Goal: Navigation & Orientation: Understand site structure

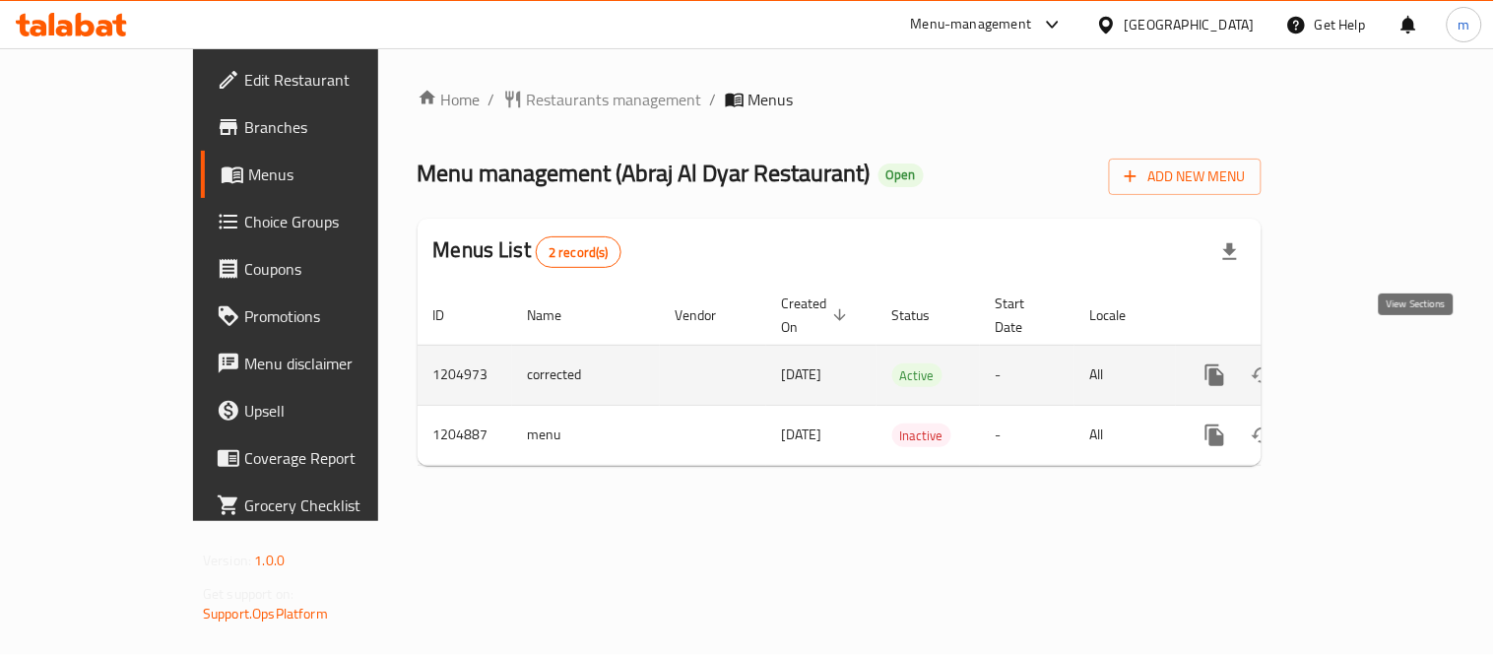
click at [1369, 363] on icon "enhanced table" at bounding box center [1357, 375] width 24 height 24
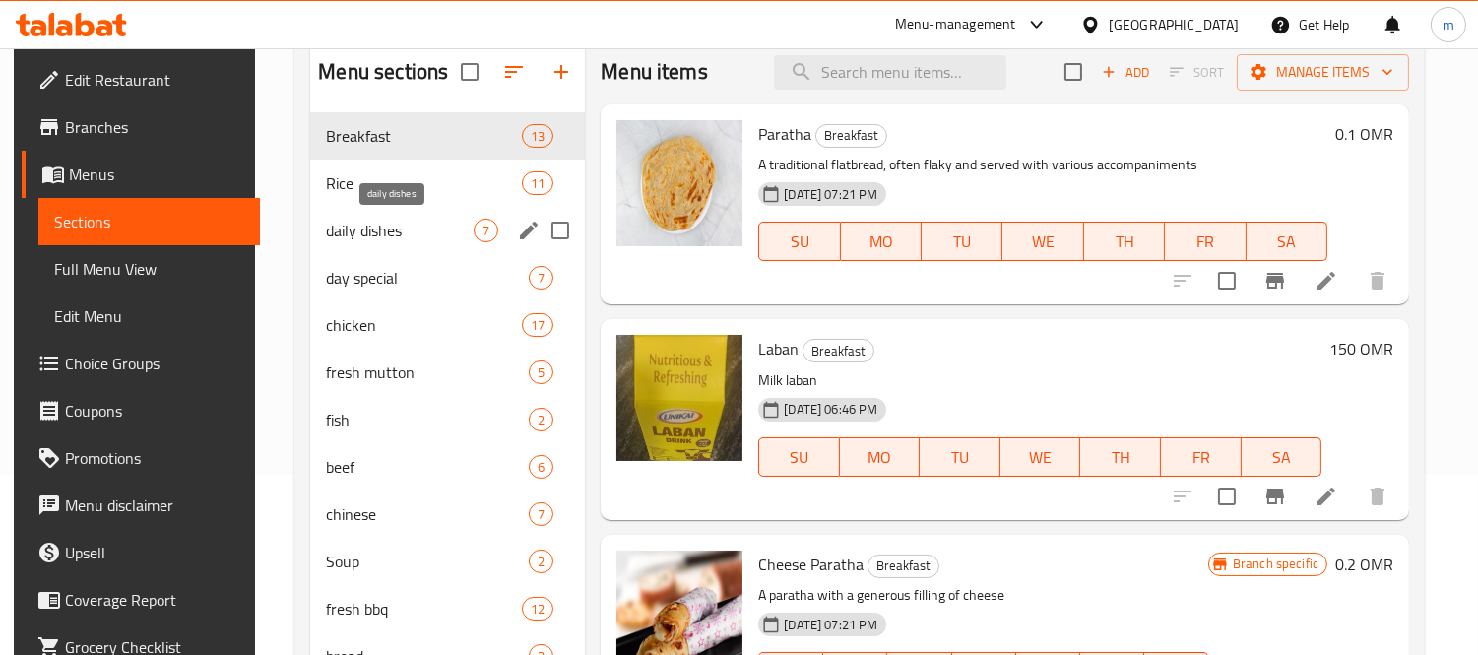
scroll to position [219, 0]
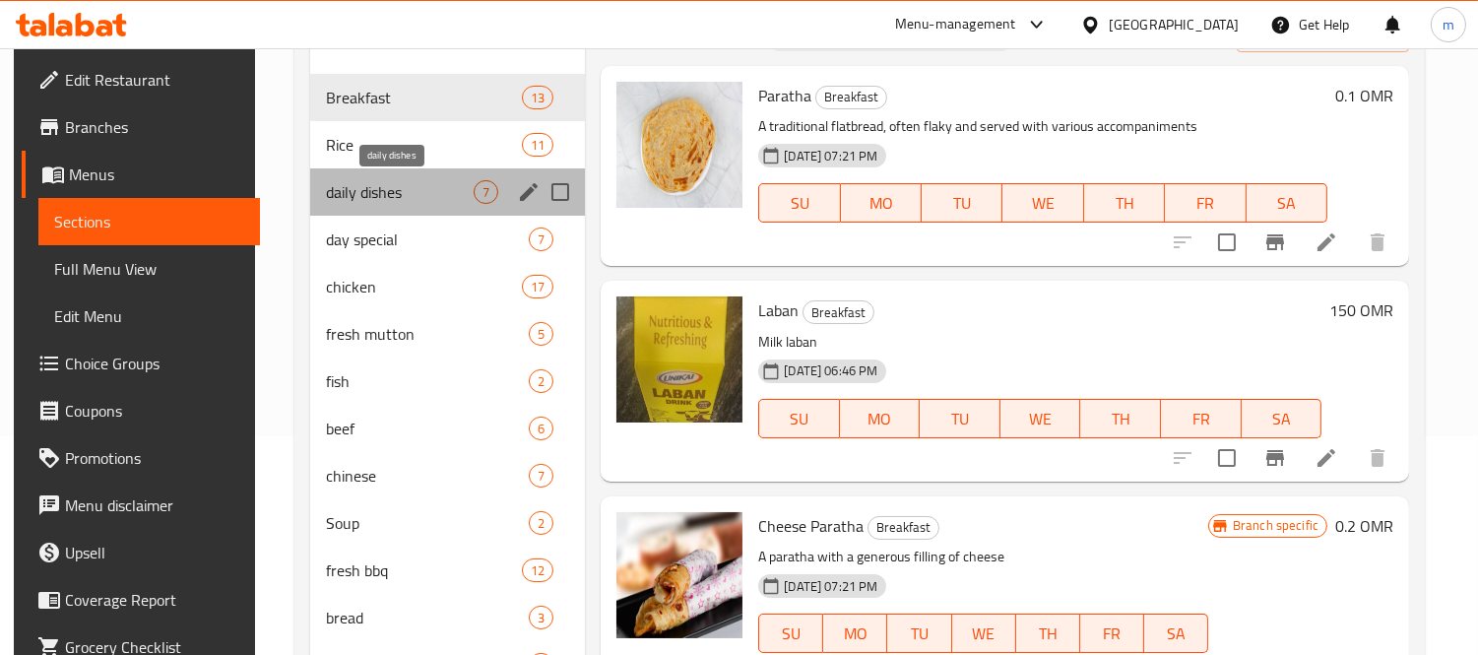
click at [404, 181] on span "daily dishes" at bounding box center [400, 192] width 148 height 24
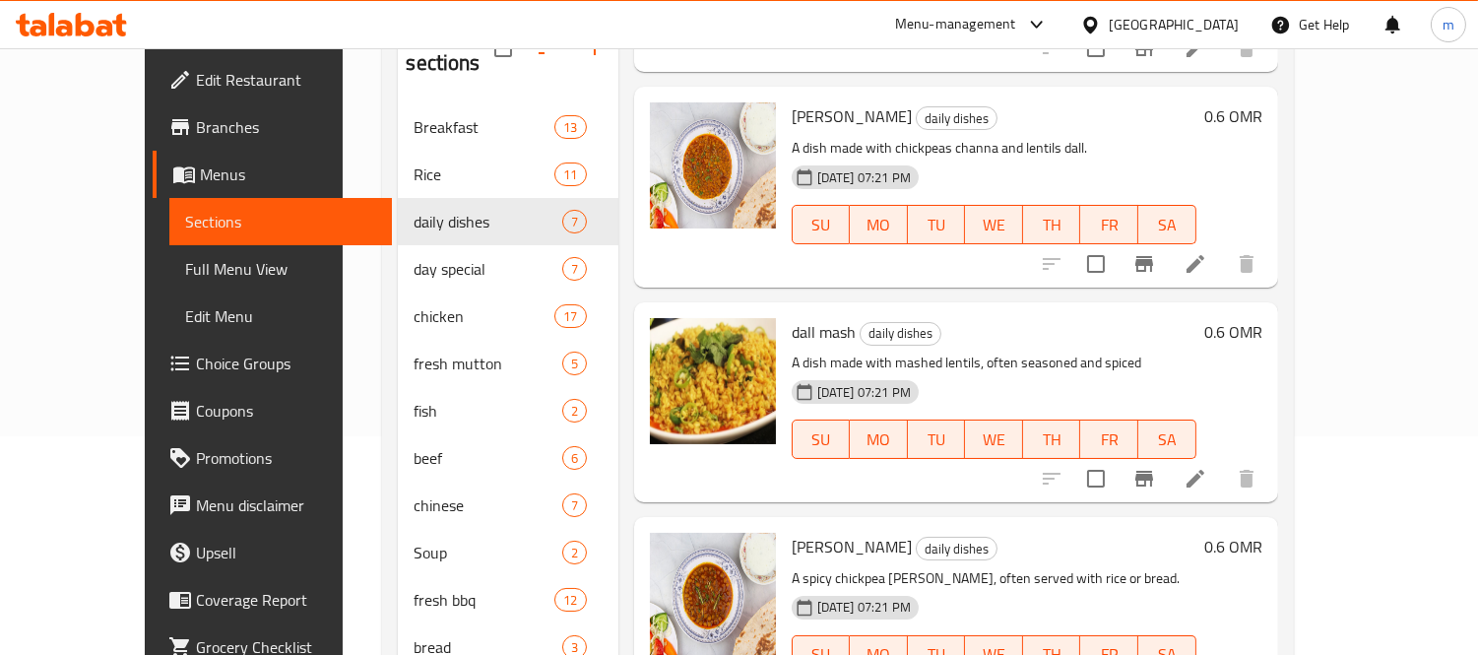
scroll to position [437, 0]
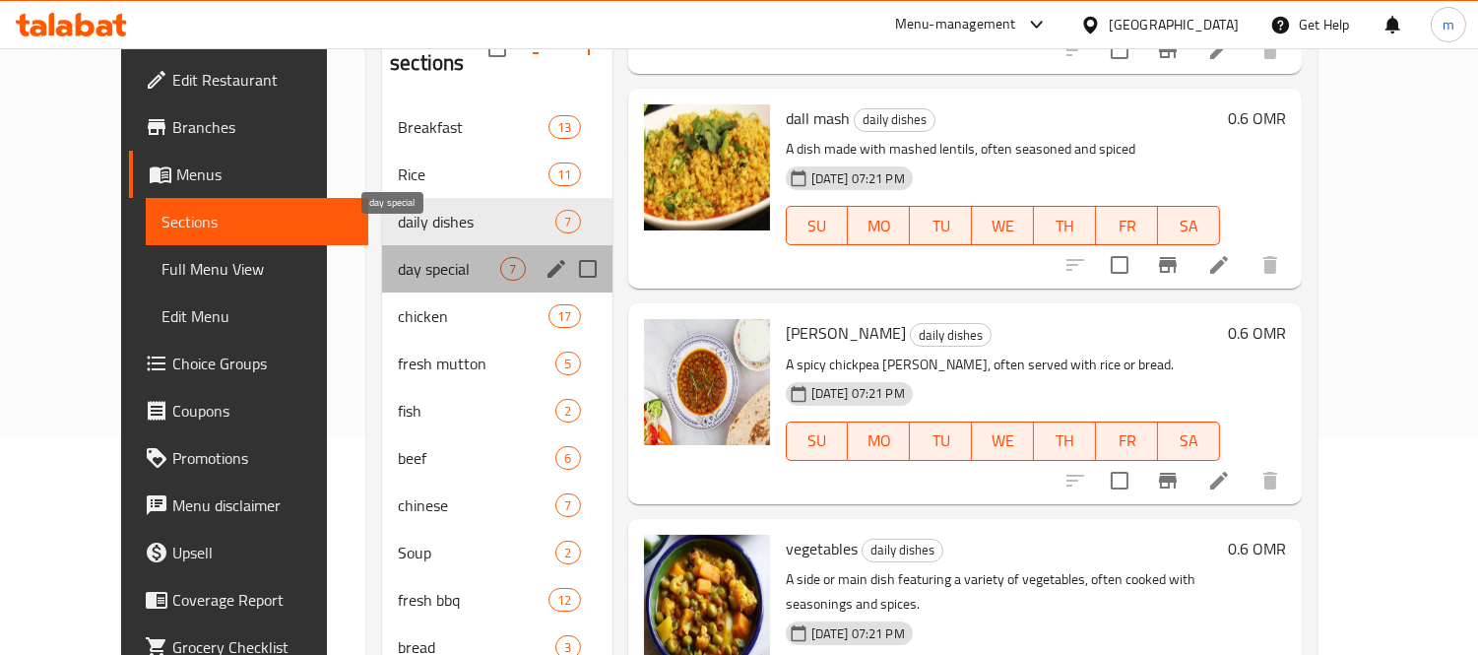
click at [398, 257] on span "day special" at bounding box center [449, 269] width 102 height 24
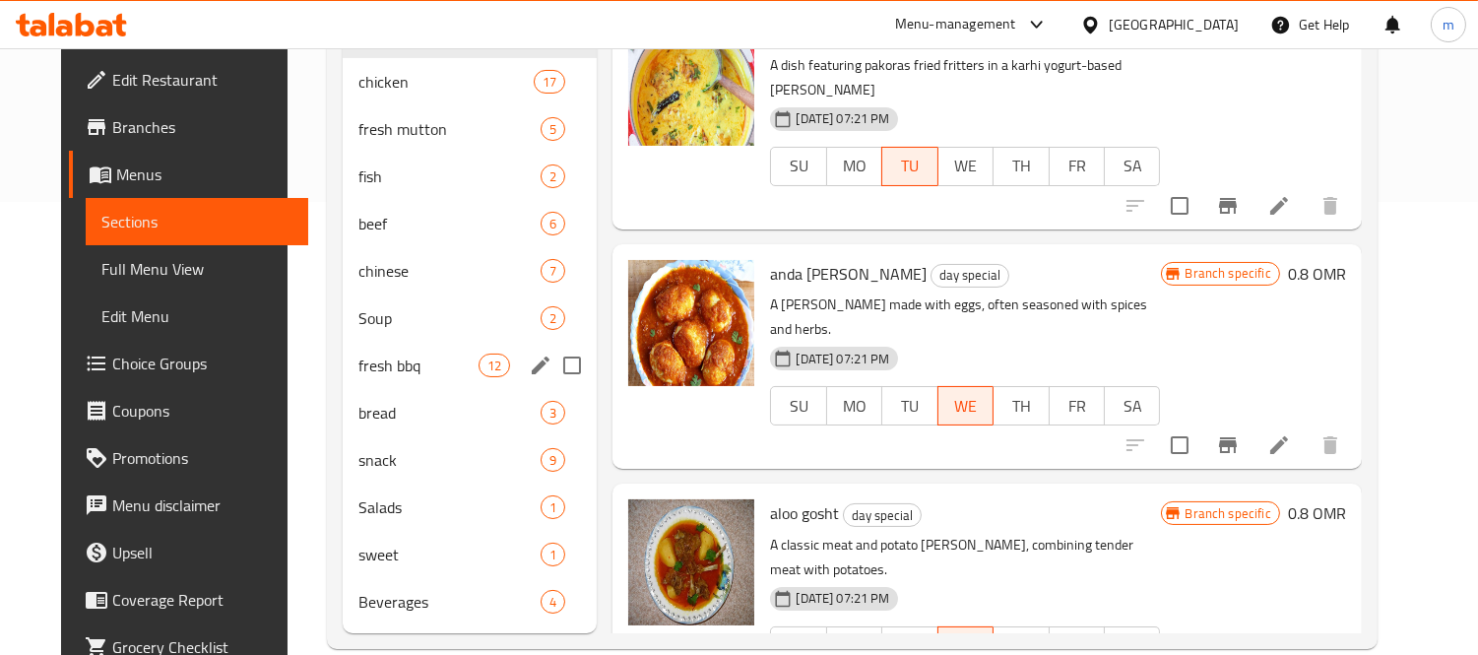
scroll to position [456, 0]
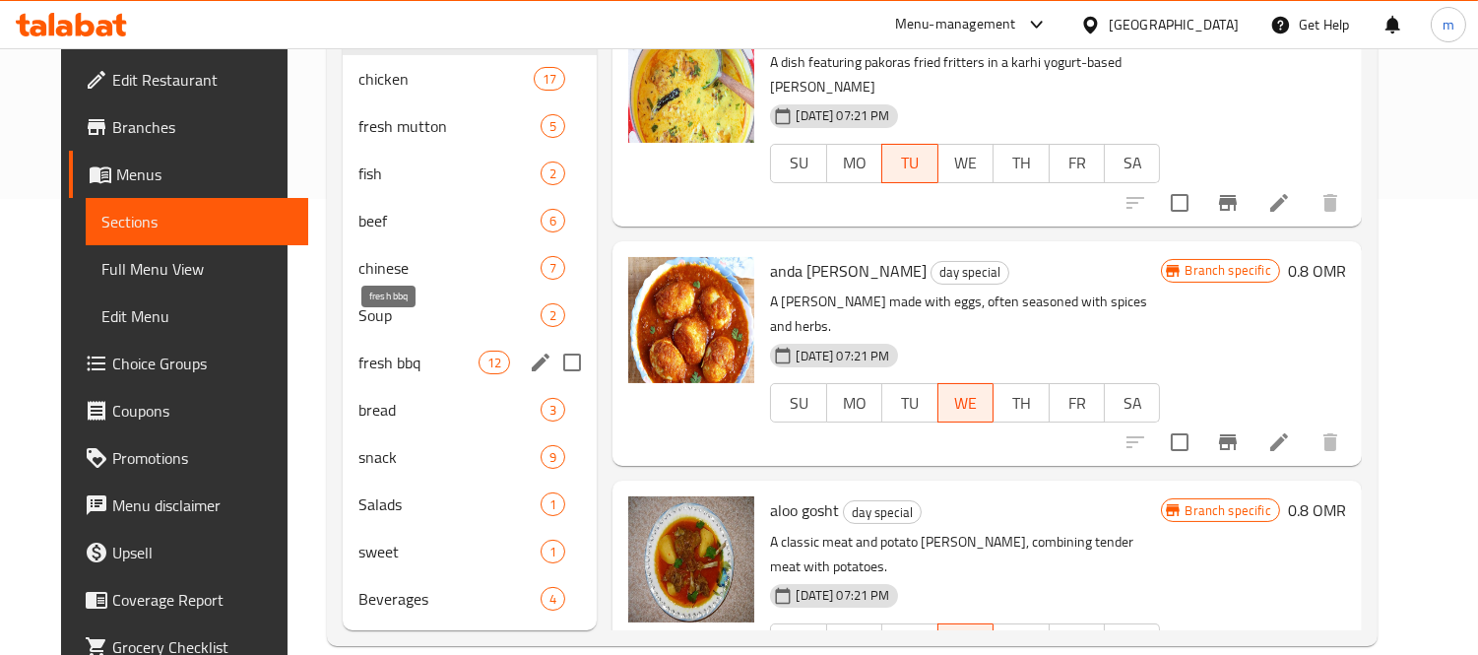
click at [359, 351] on span "fresh bbq" at bounding box center [419, 363] width 120 height 24
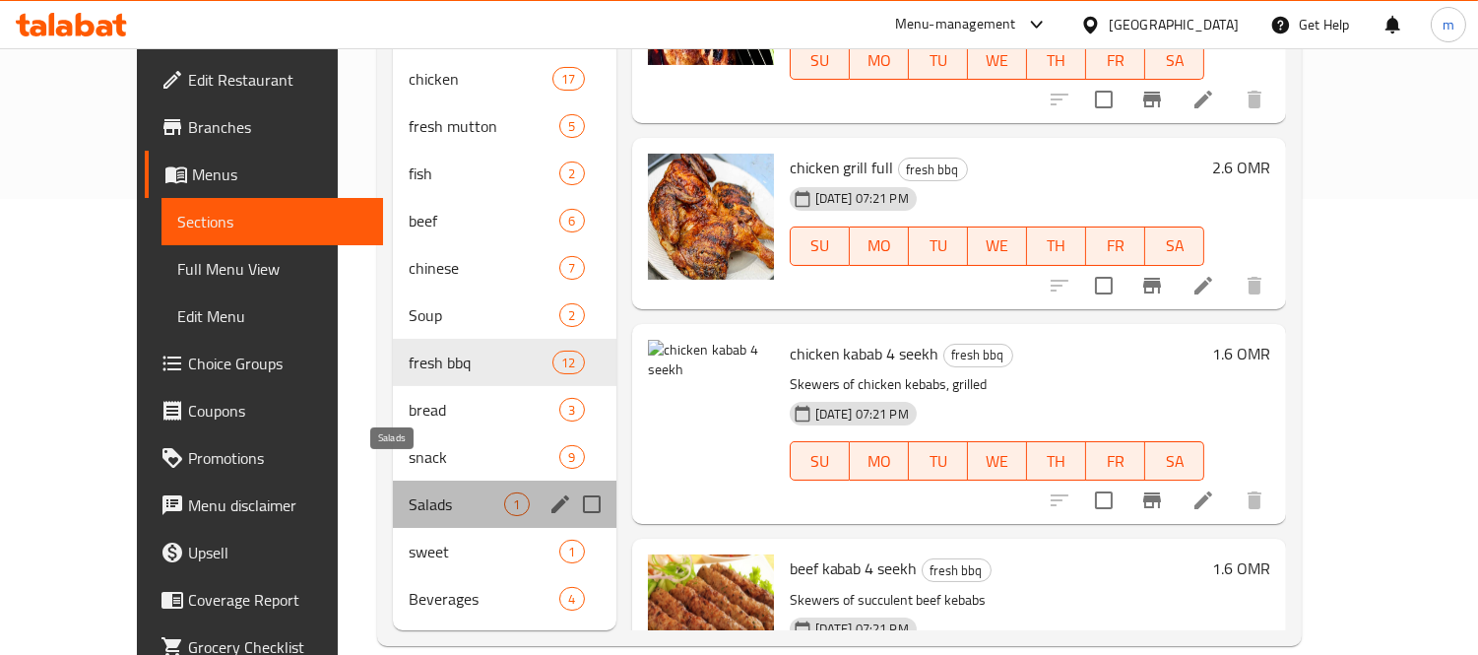
click at [409, 492] on span "Salads" at bounding box center [457, 504] width 97 height 24
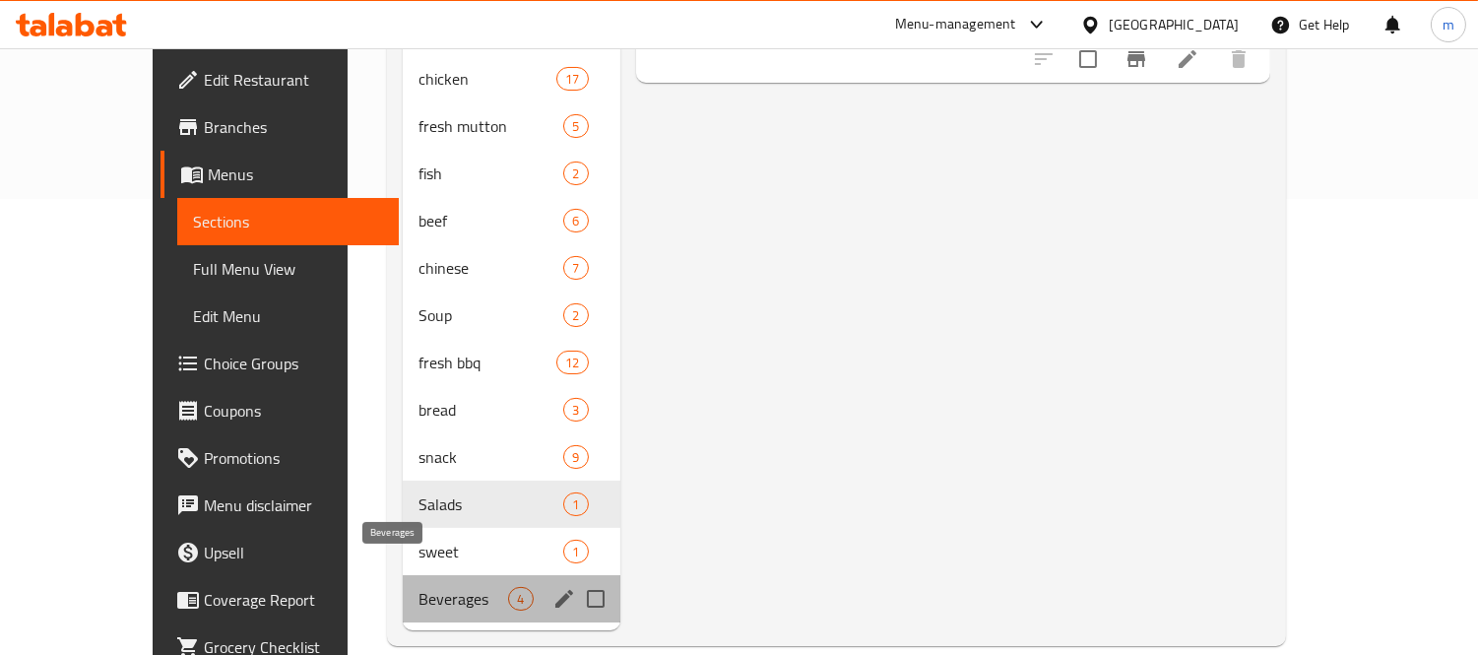
click at [419, 587] on span "Beverages" at bounding box center [464, 599] width 90 height 24
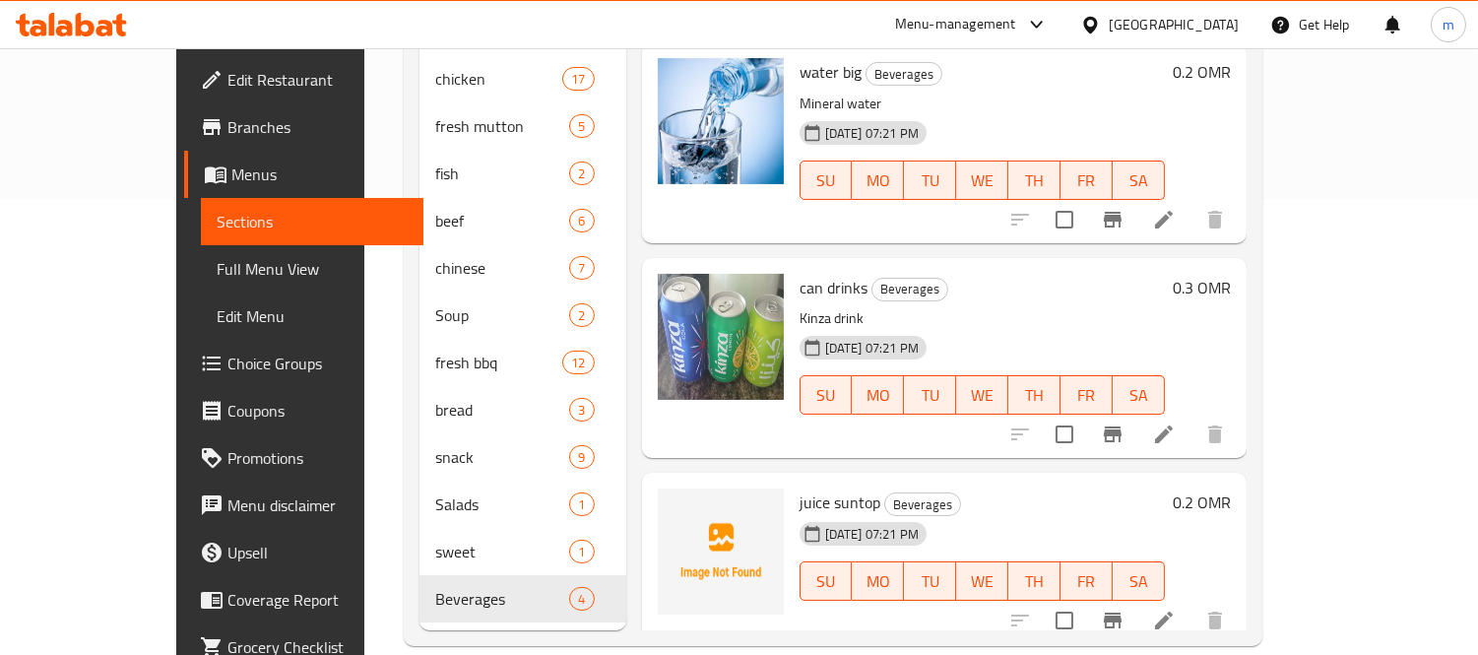
scroll to position [43, 0]
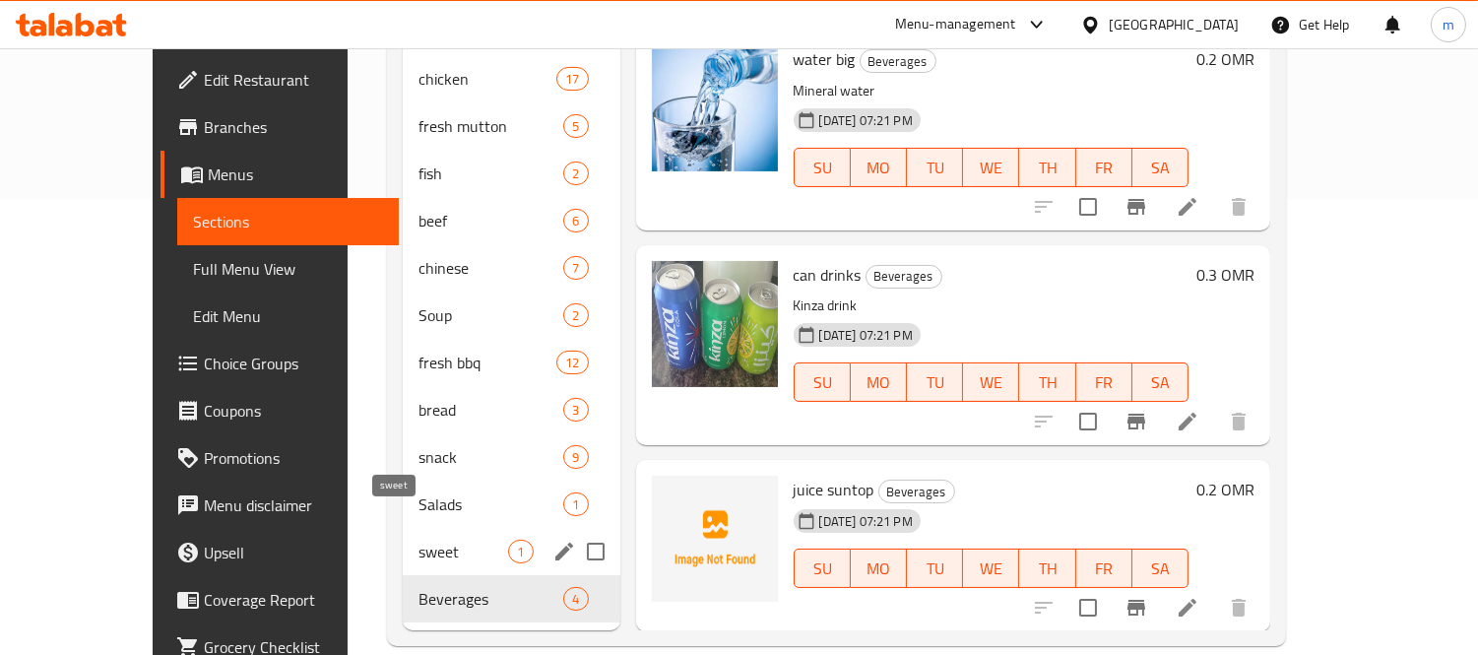
click at [419, 540] on span "sweet" at bounding box center [464, 552] width 90 height 24
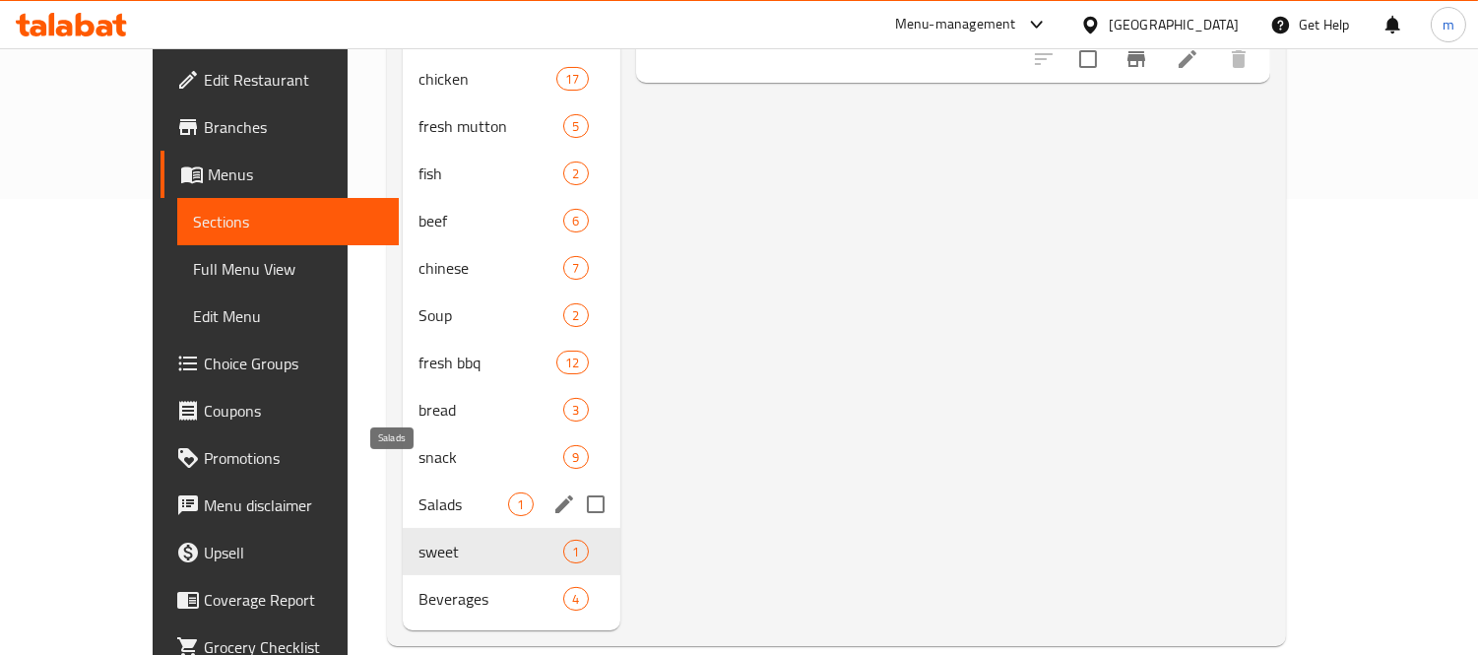
click at [419, 492] on span "Salads" at bounding box center [464, 504] width 90 height 24
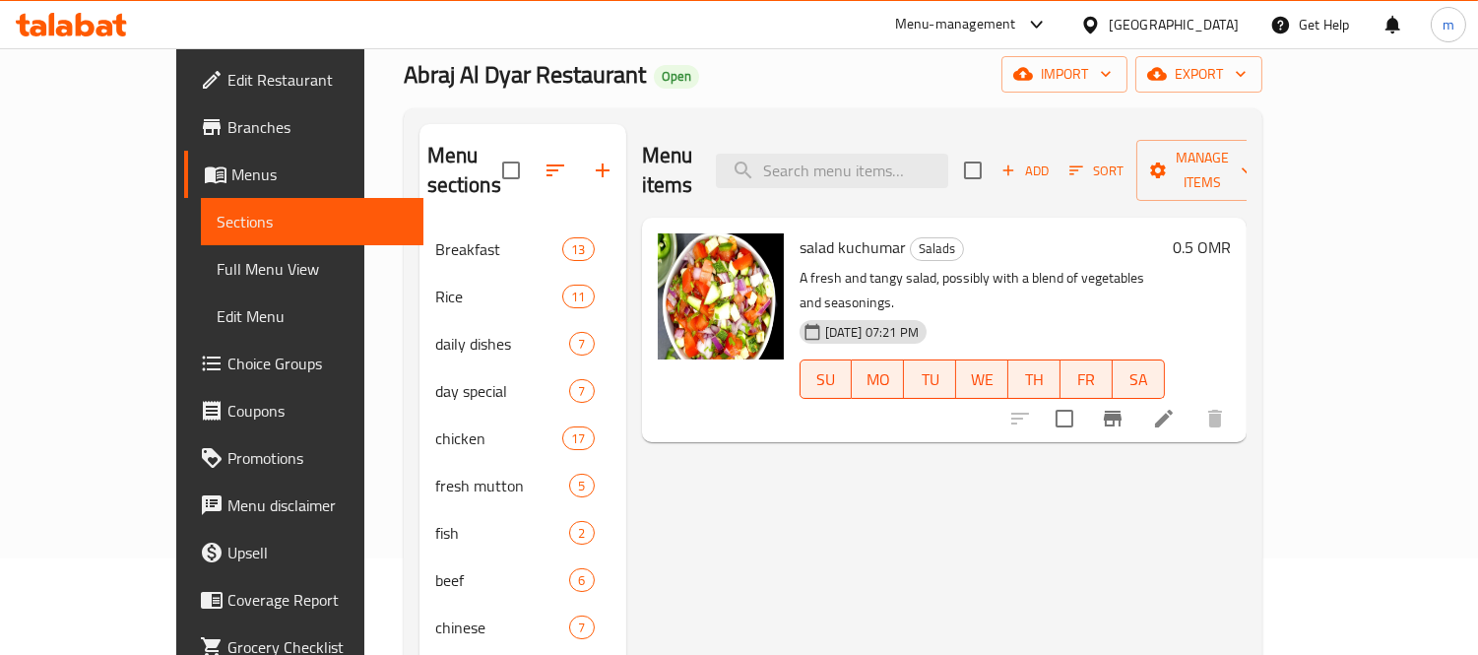
scroll to position [18, 0]
